Goal: Task Accomplishment & Management: Use online tool/utility

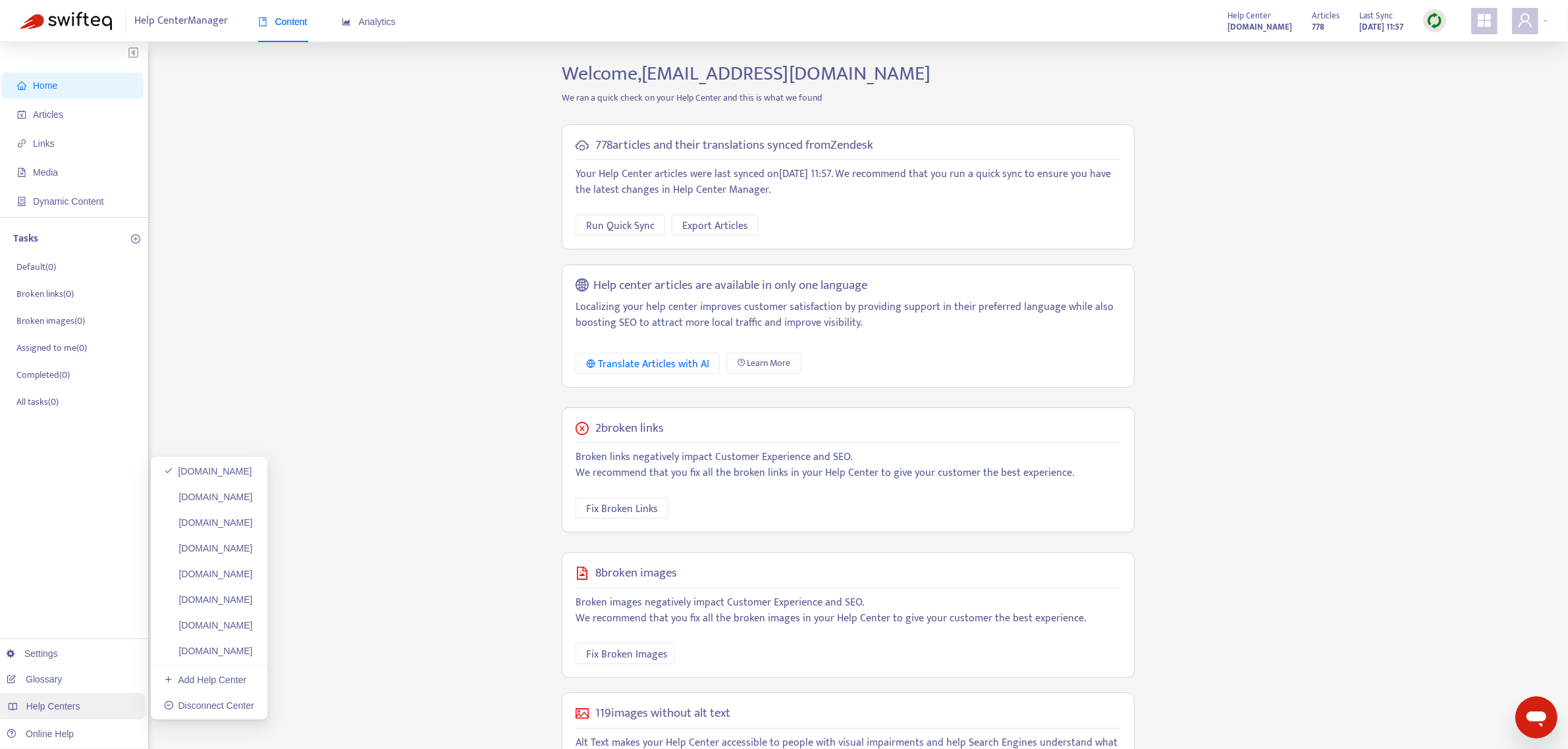
click at [51, 706] on span "Help Centers" at bounding box center [53, 706] width 54 height 10
click at [227, 494] on link "[DOMAIN_NAME]" at bounding box center [208, 497] width 89 height 10
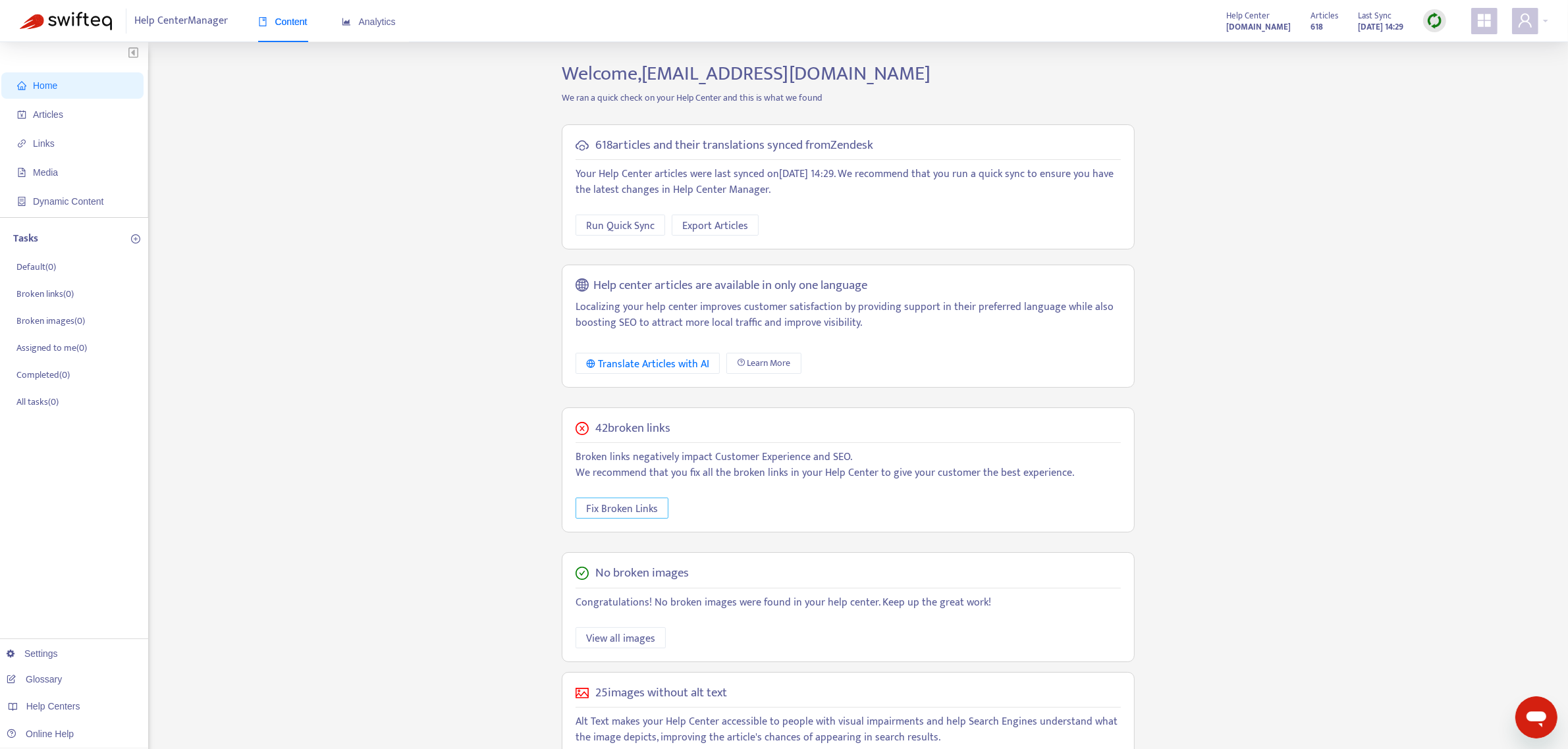
click at [624, 507] on span "Fix Broken Links" at bounding box center [622, 509] width 72 height 17
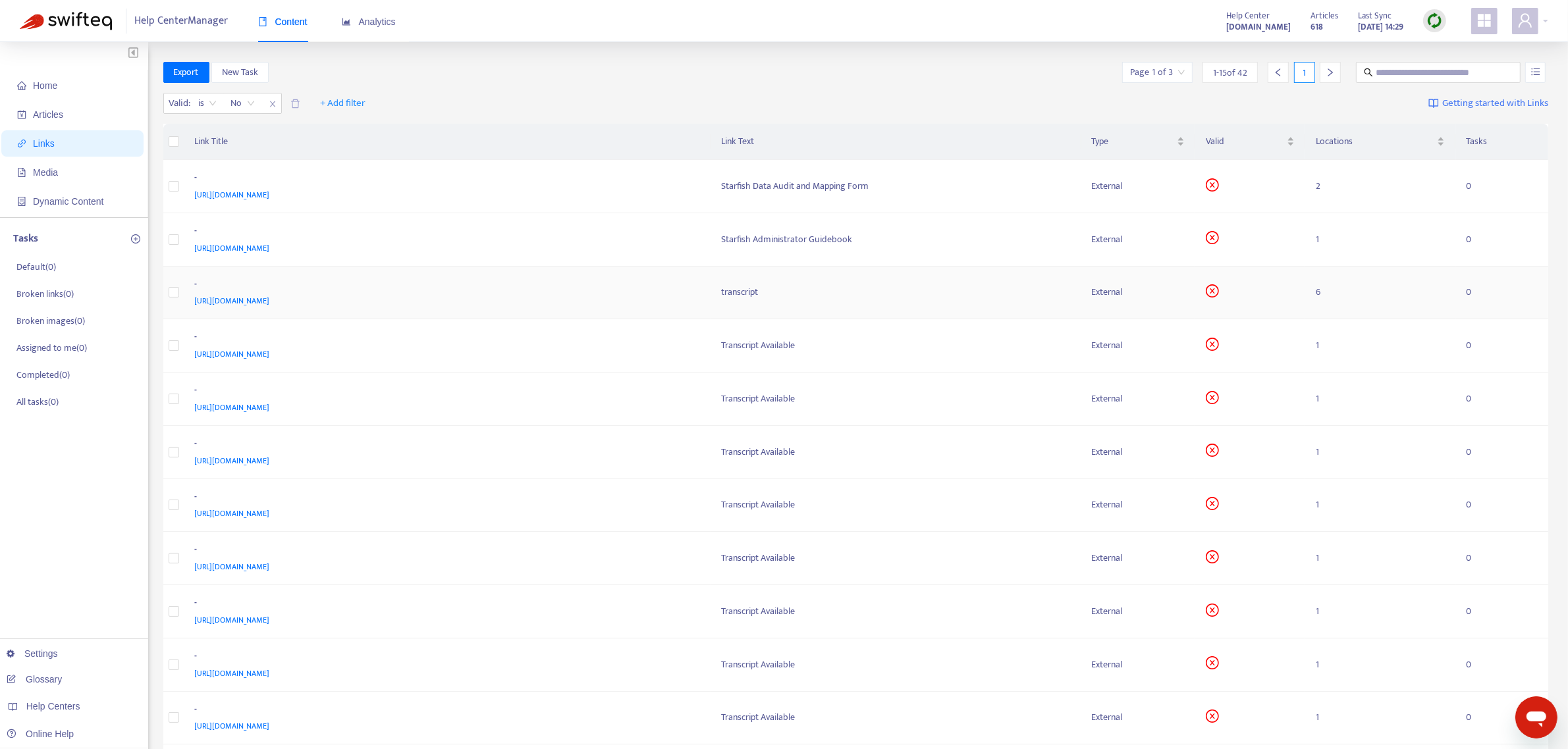
click at [270, 301] on span "[URL][DOMAIN_NAME]" at bounding box center [232, 301] width 75 height 13
click at [268, 354] on span "[URL][DOMAIN_NAME]" at bounding box center [232, 354] width 75 height 13
click at [270, 403] on span "[URL][DOMAIN_NAME]" at bounding box center [232, 407] width 75 height 13
